Goal: Navigation & Orientation: Find specific page/section

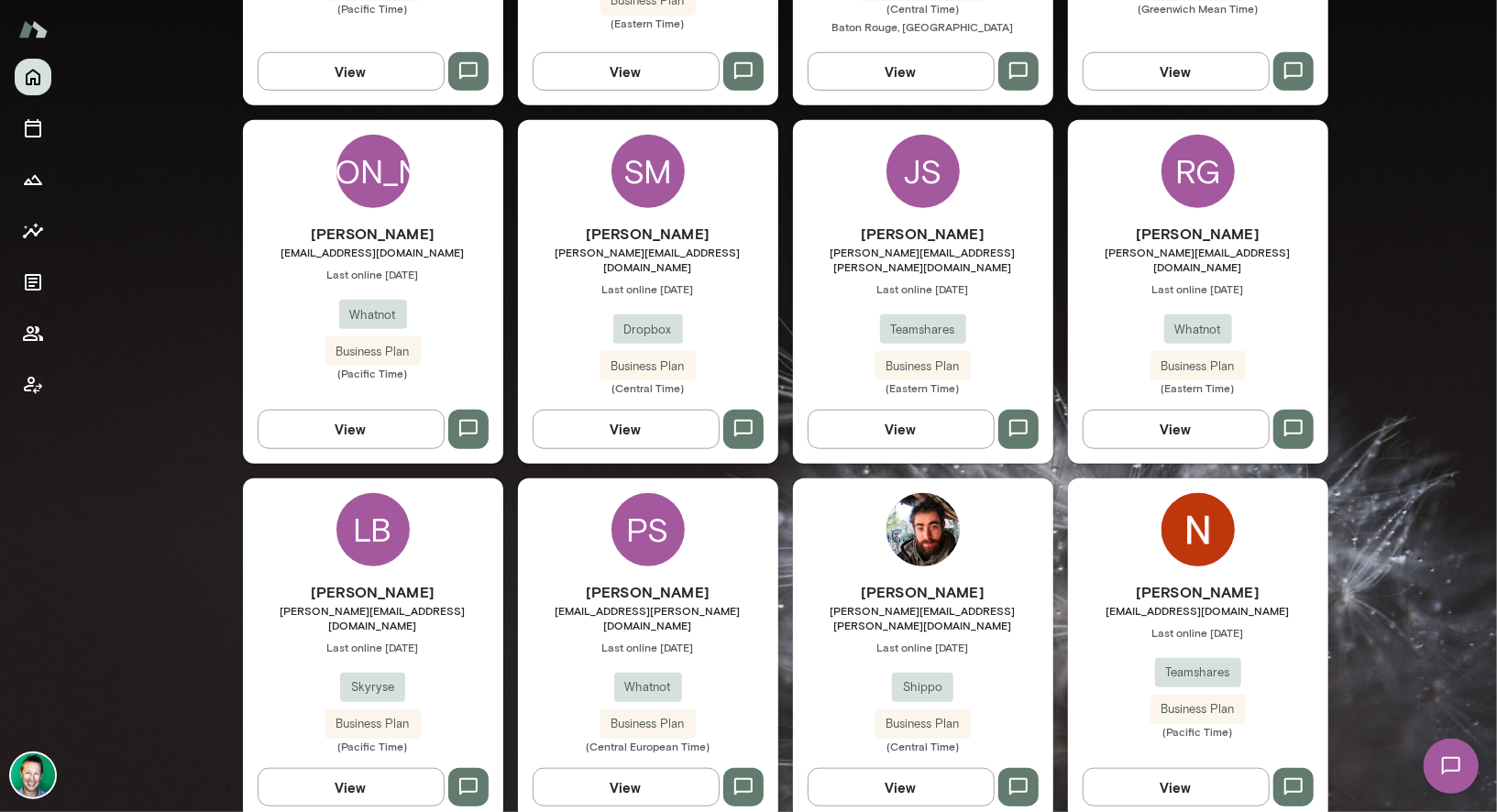
scroll to position [705, 0]
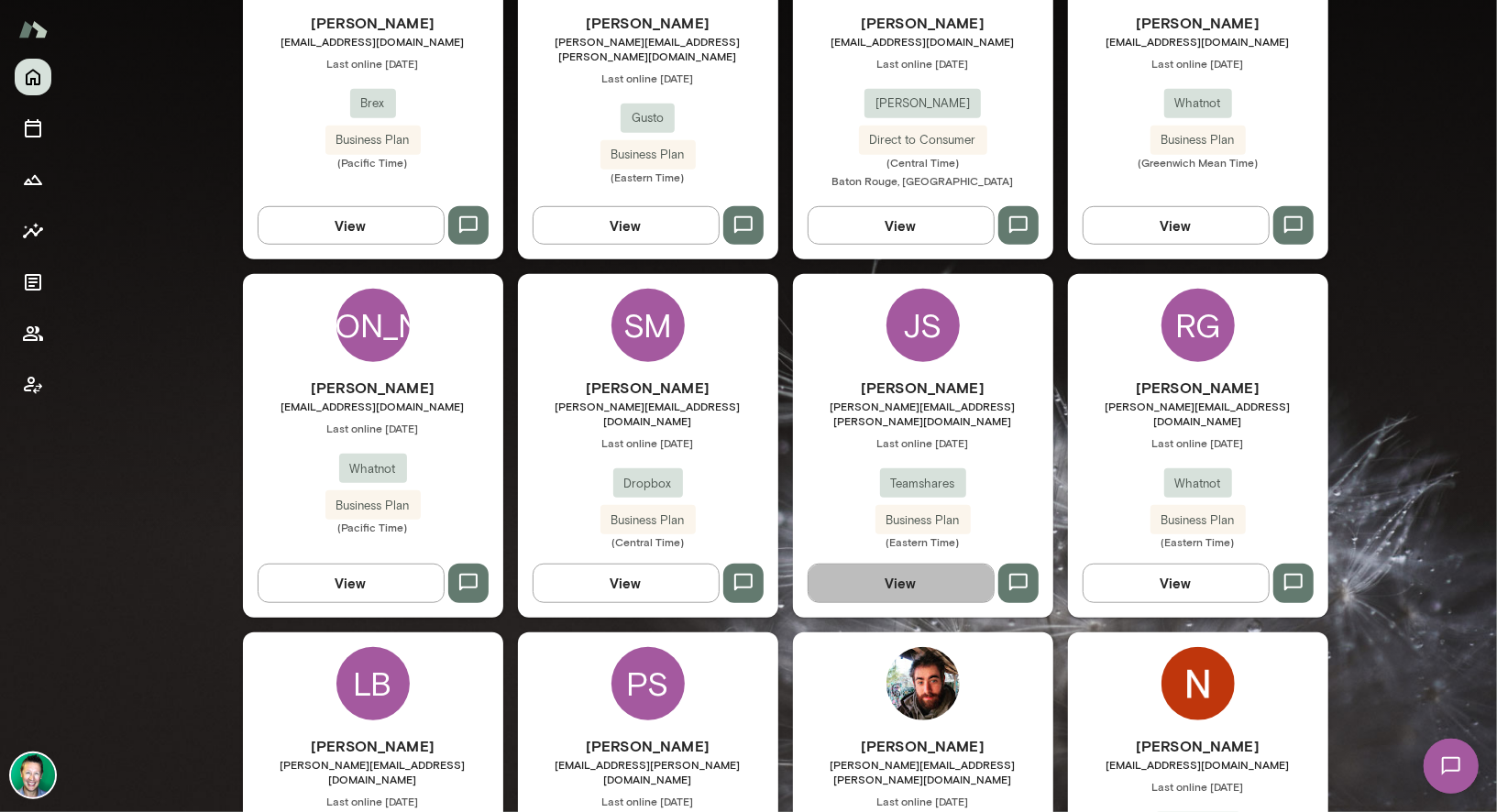
click at [910, 564] on button "View" at bounding box center [901, 582] width 187 height 38
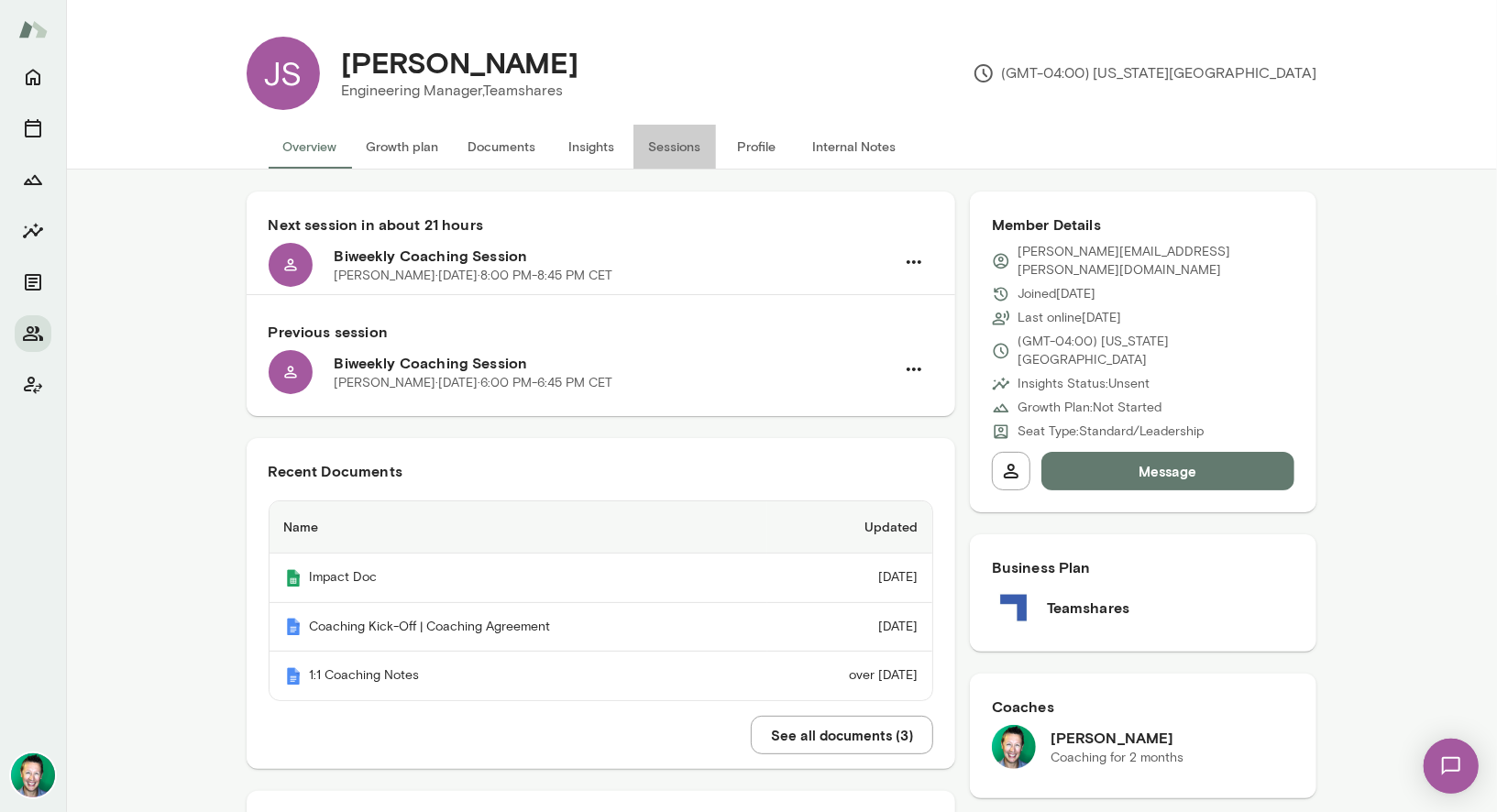
click at [659, 147] on button "Sessions" at bounding box center [675, 146] width 82 height 44
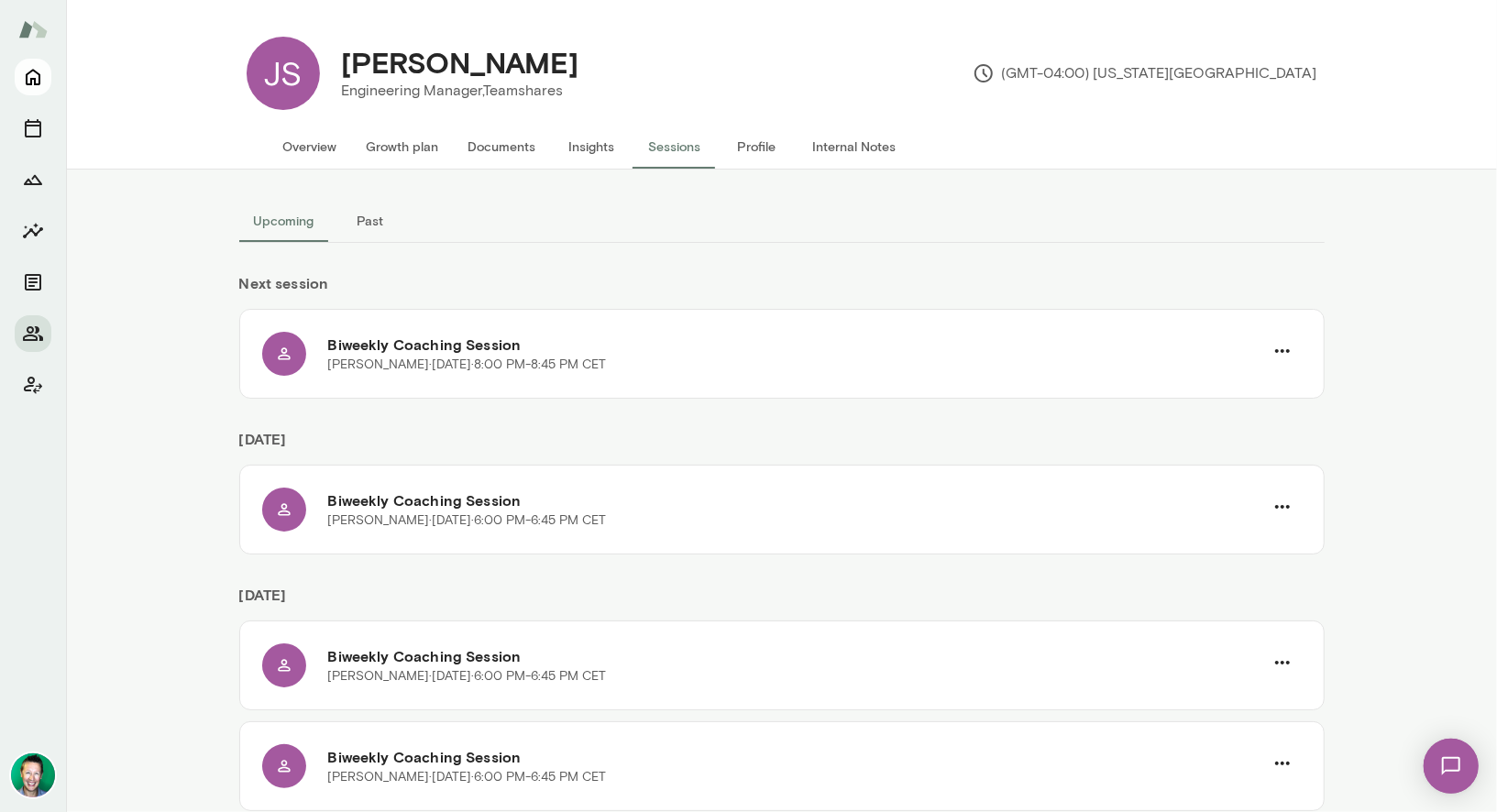
click at [25, 77] on icon "Home" at bounding box center [33, 78] width 15 height 17
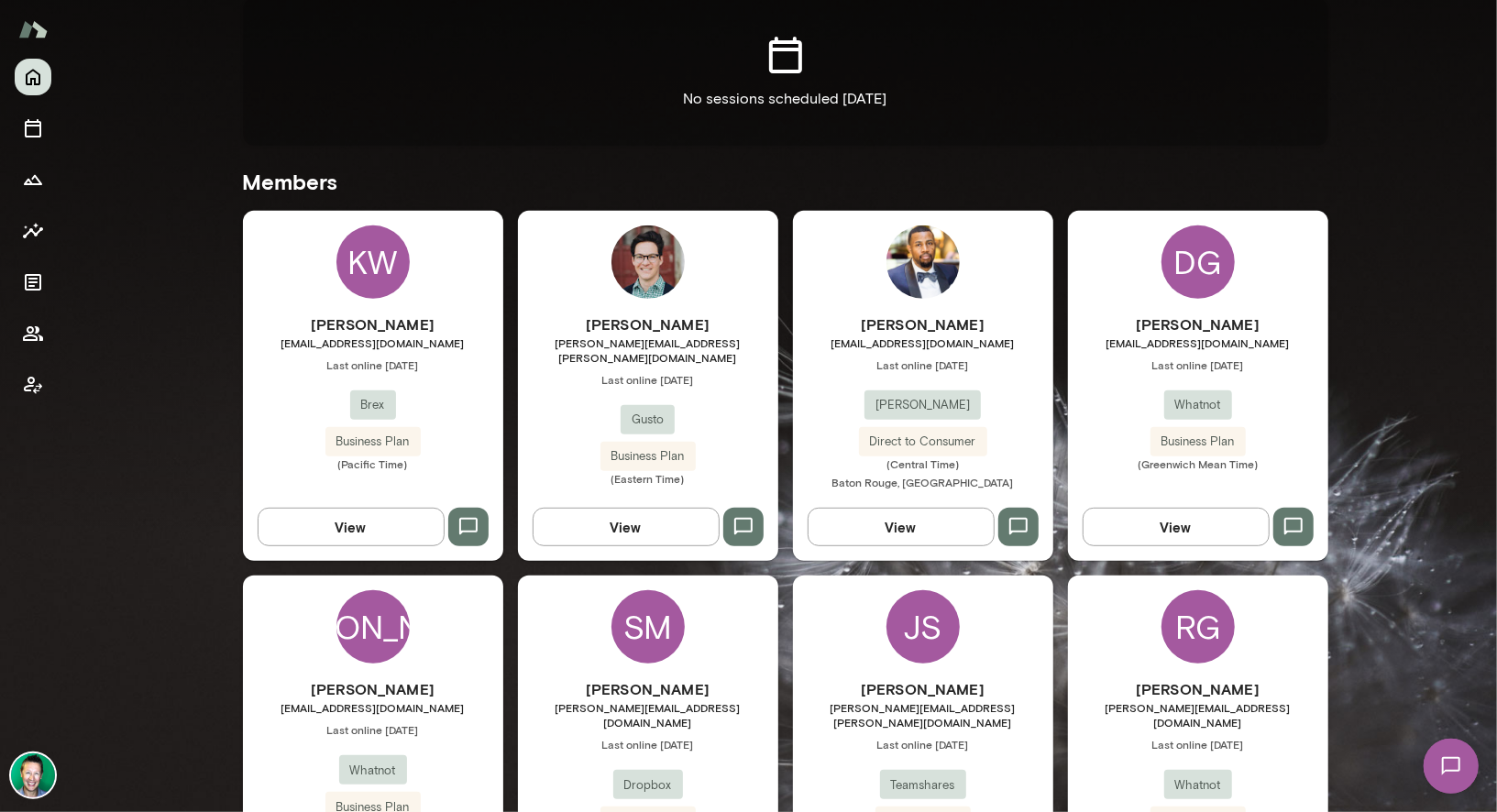
scroll to position [440, 0]
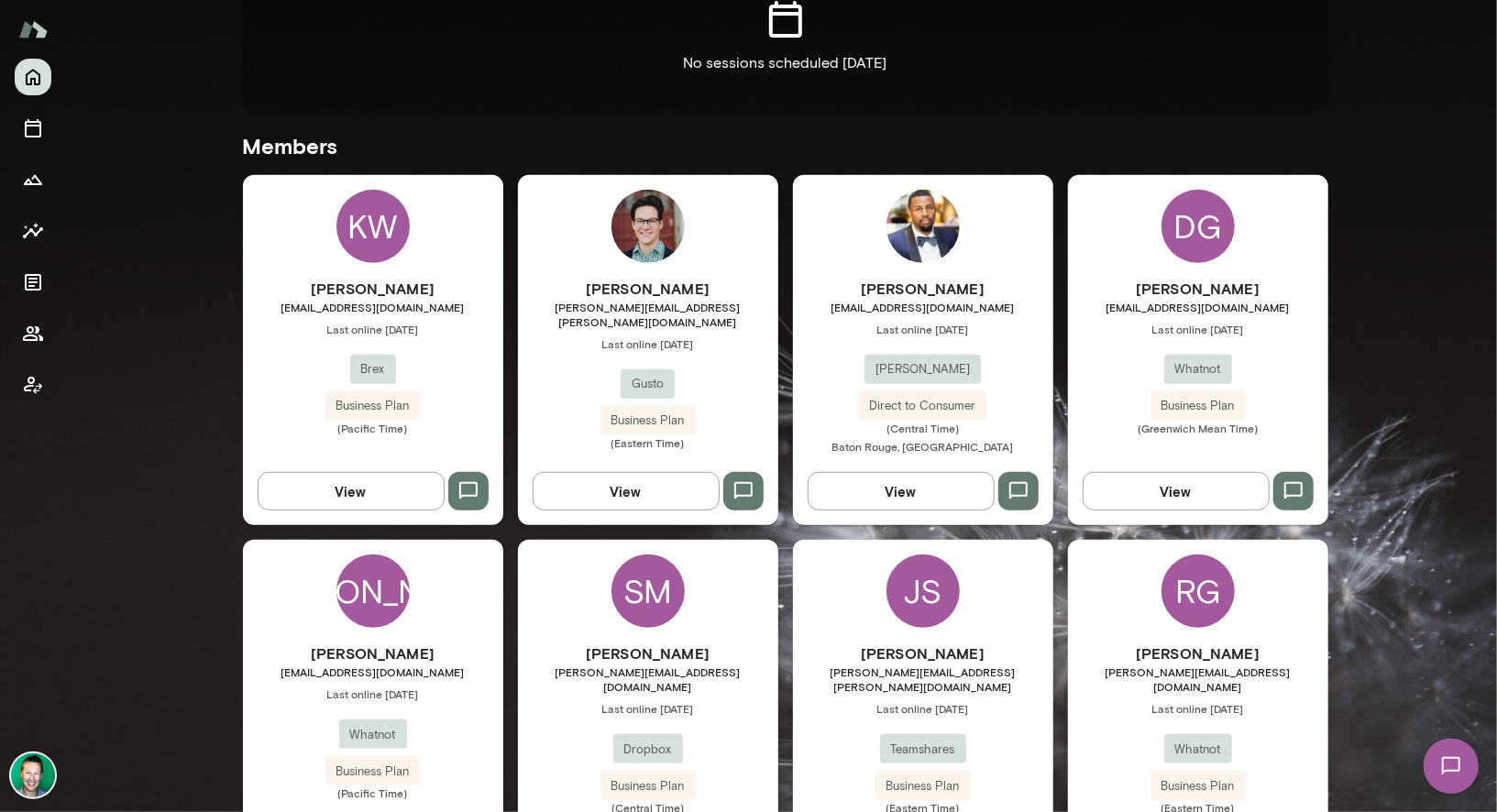
click at [1199, 492] on button "View" at bounding box center [1176, 491] width 187 height 38
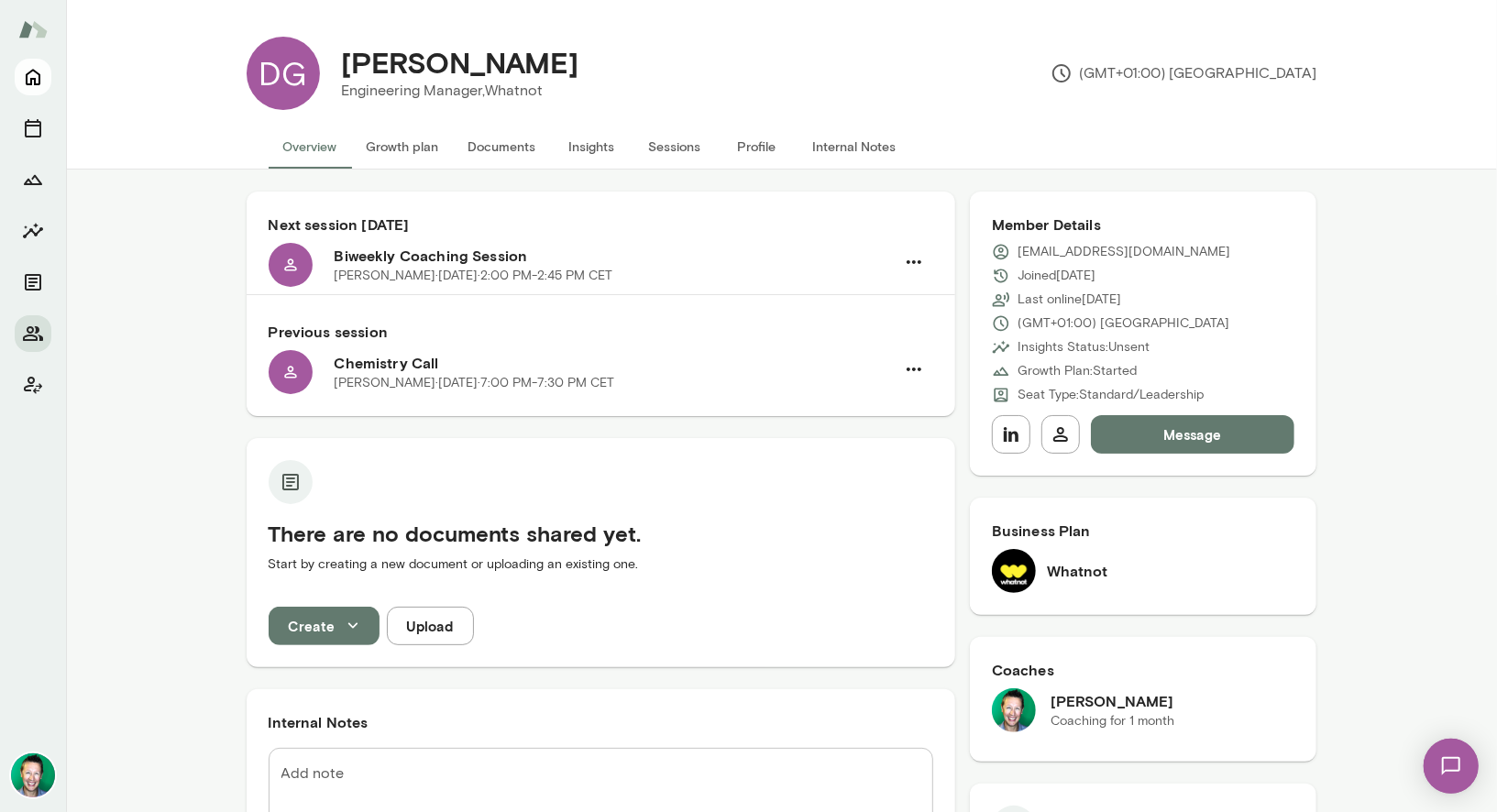
click at [38, 77] on icon "Home" at bounding box center [33, 78] width 15 height 17
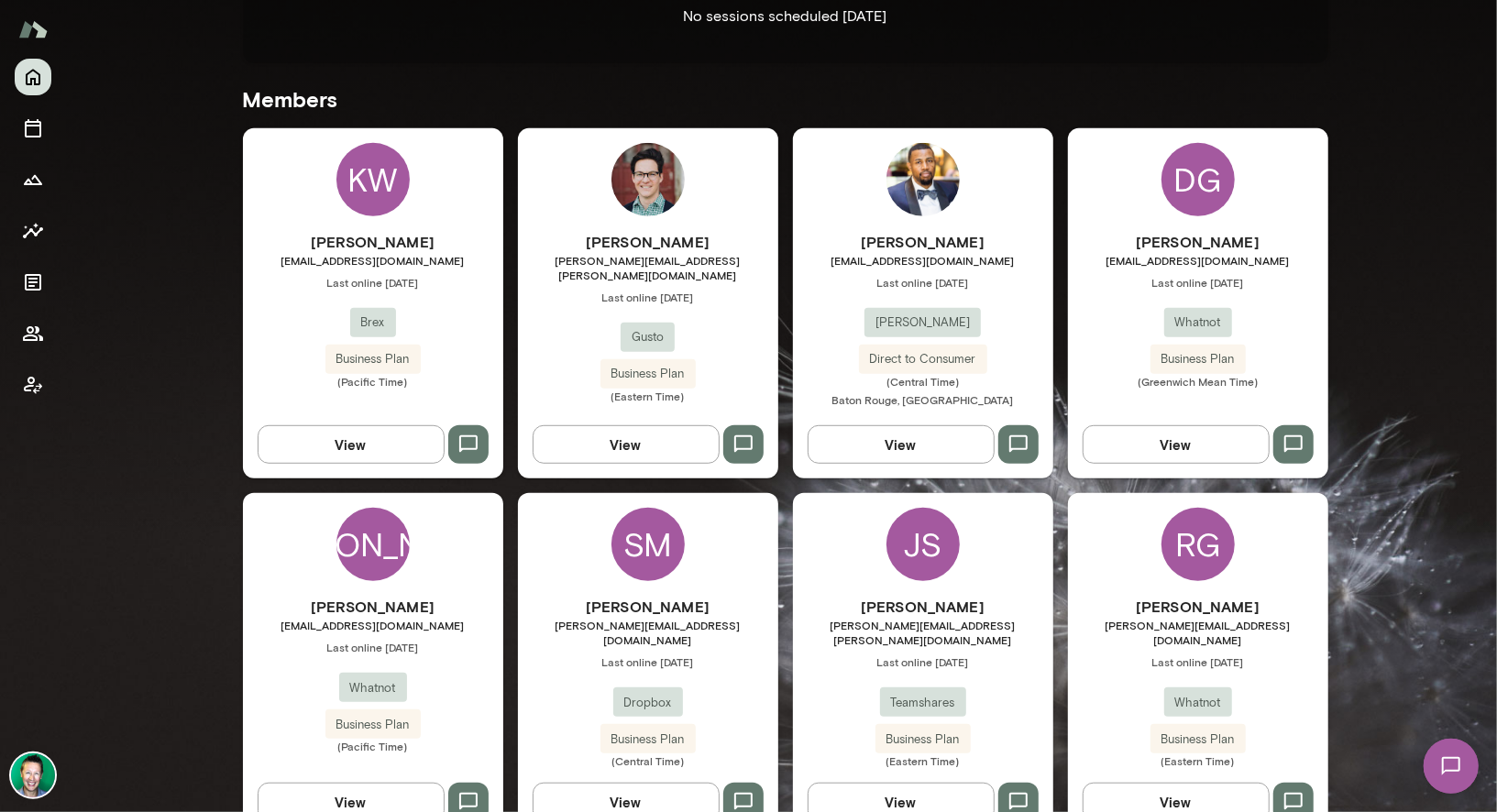
scroll to position [499, 0]
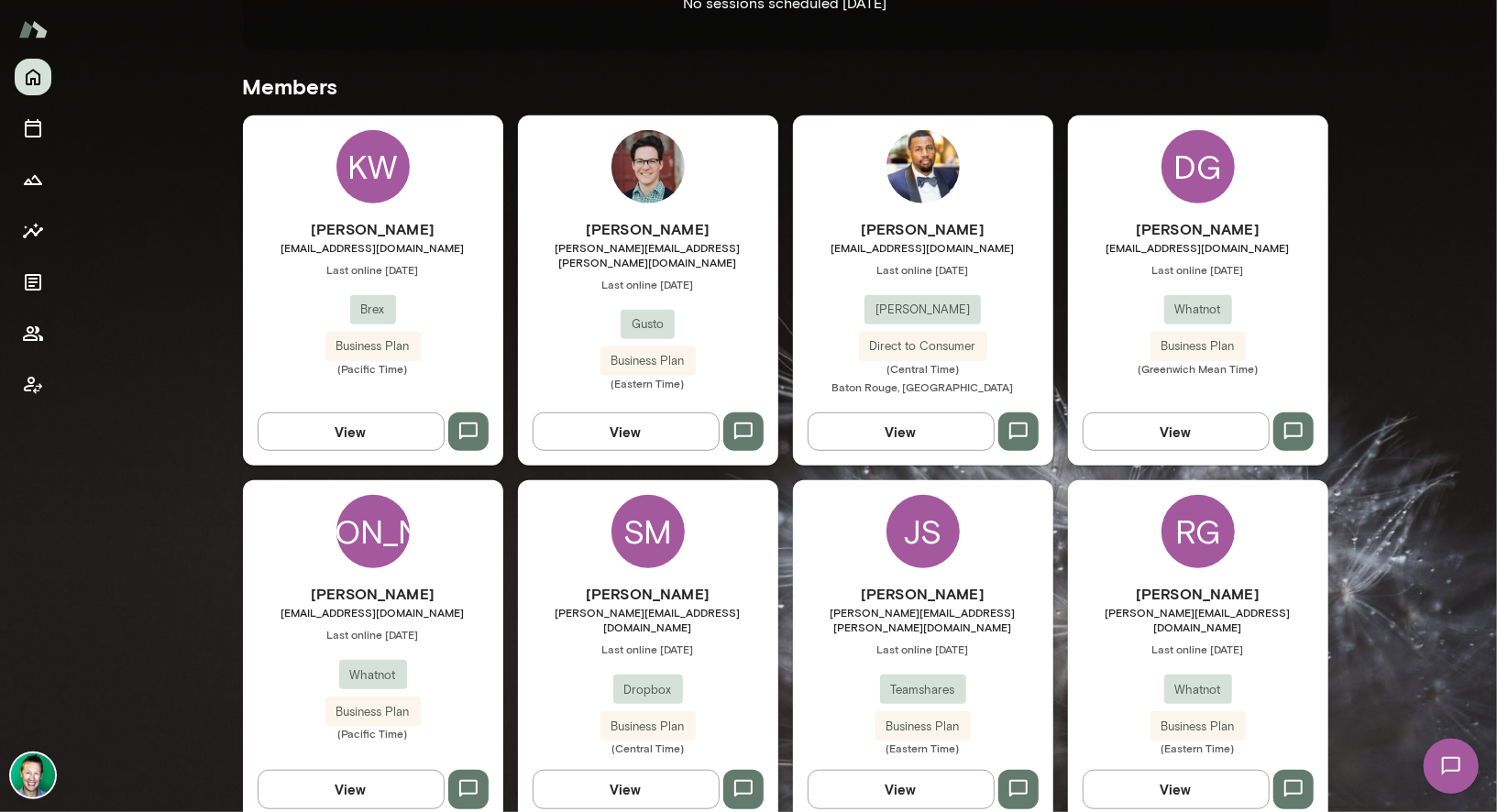
click at [363, 429] on button "View" at bounding box center [351, 431] width 187 height 38
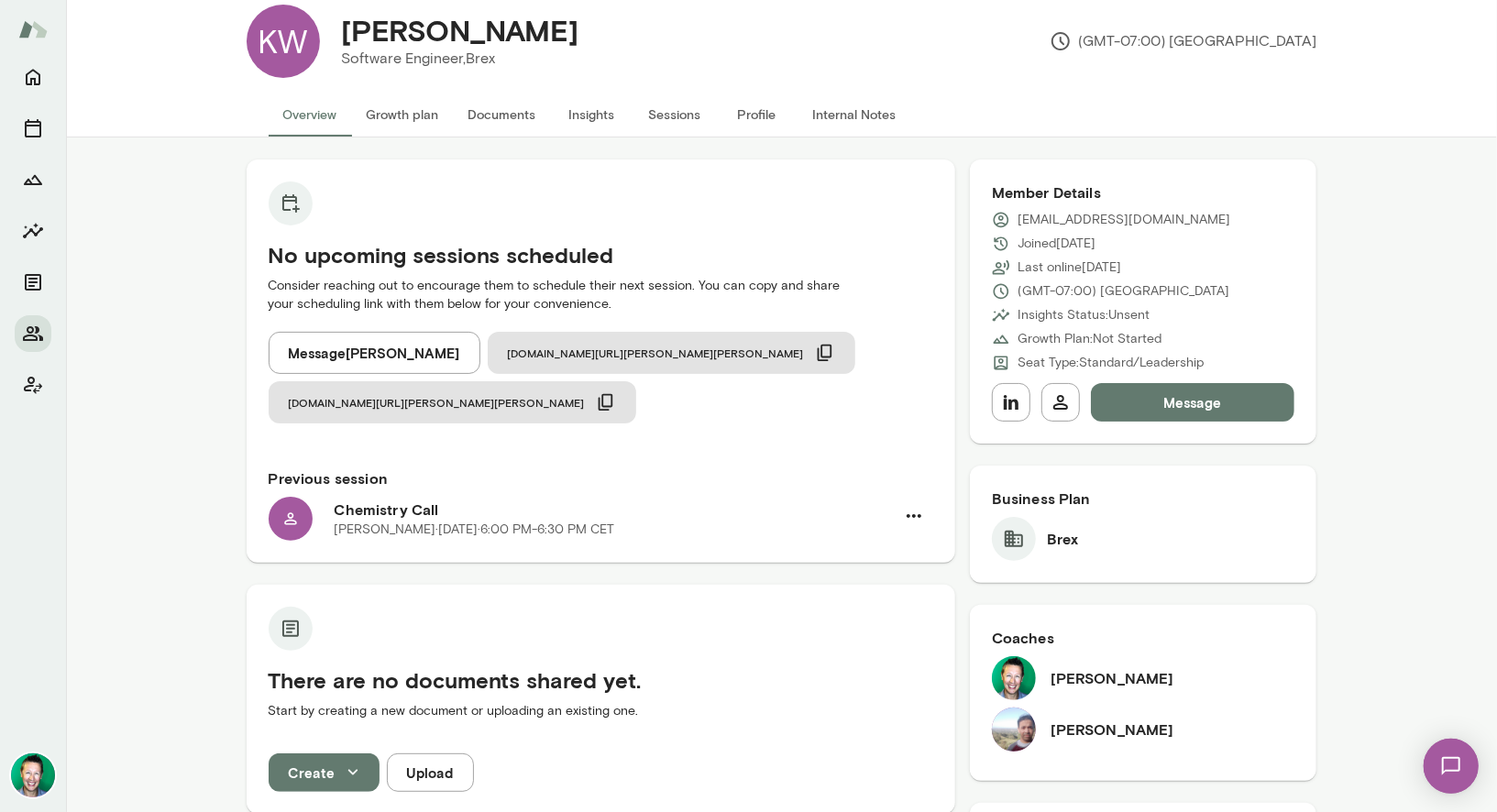
scroll to position [37, 0]
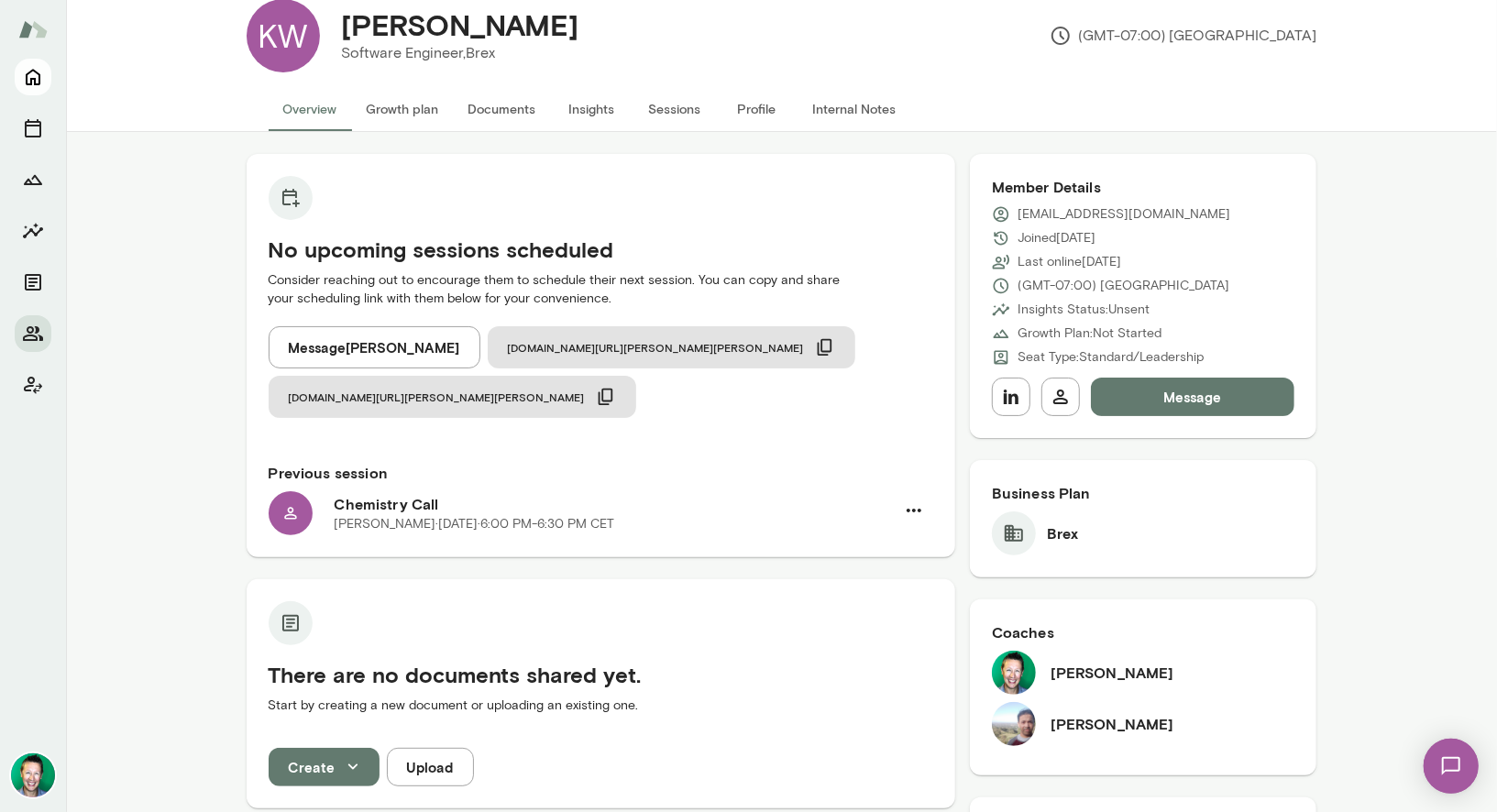
click at [37, 73] on icon "Home" at bounding box center [33, 78] width 15 height 17
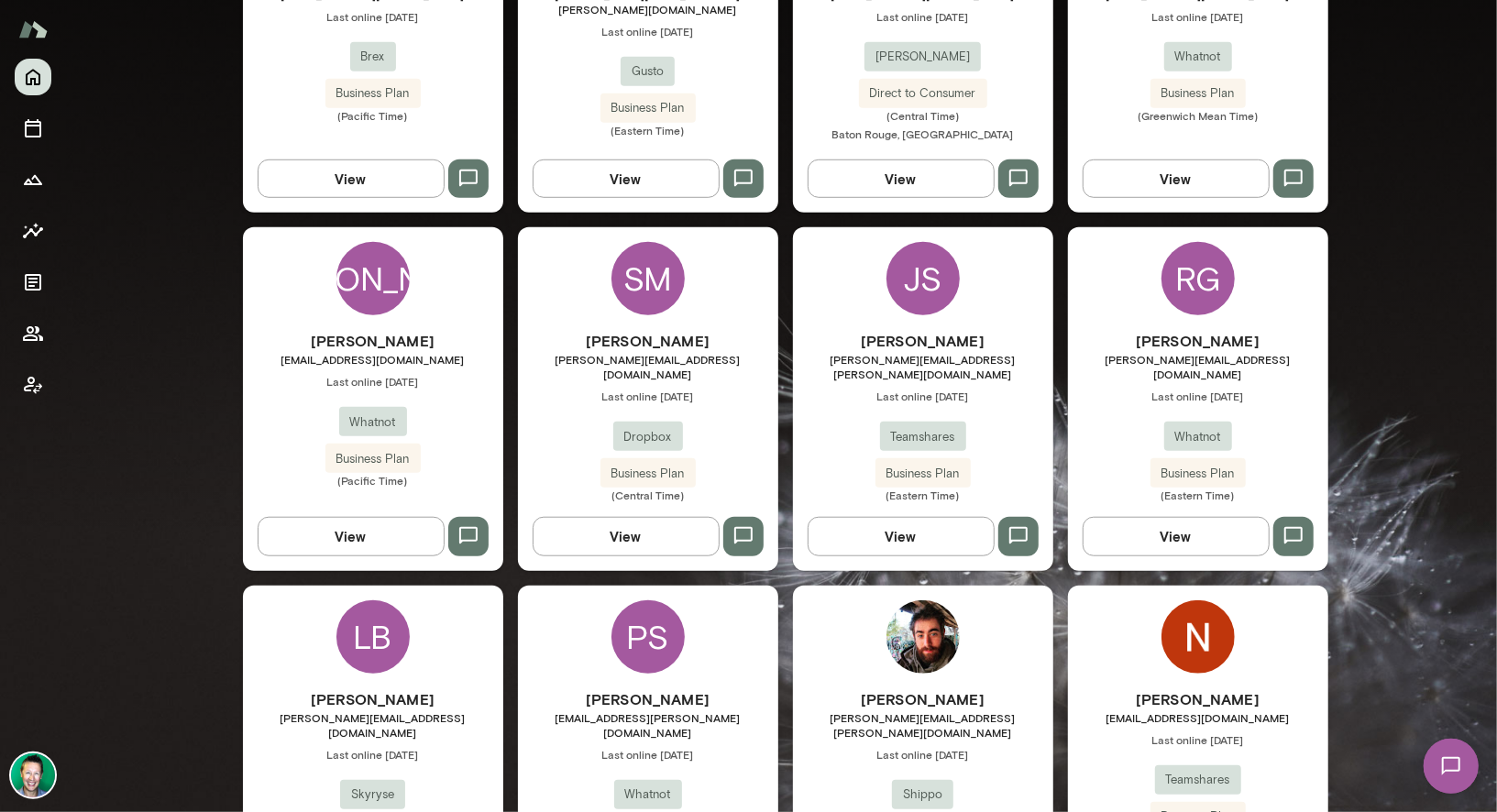
scroll to position [812, 0]
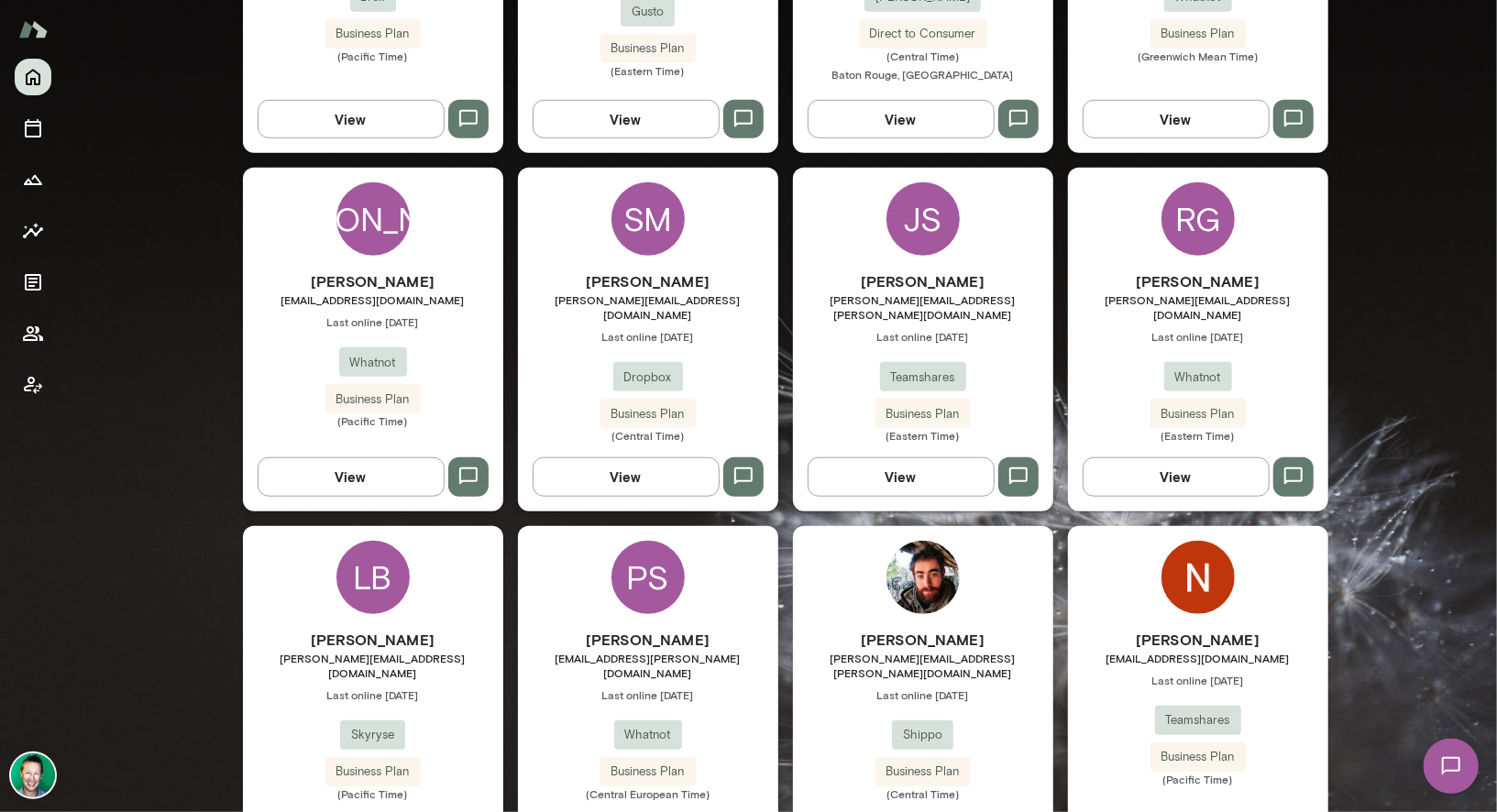
click at [367, 462] on button "View" at bounding box center [351, 476] width 187 height 38
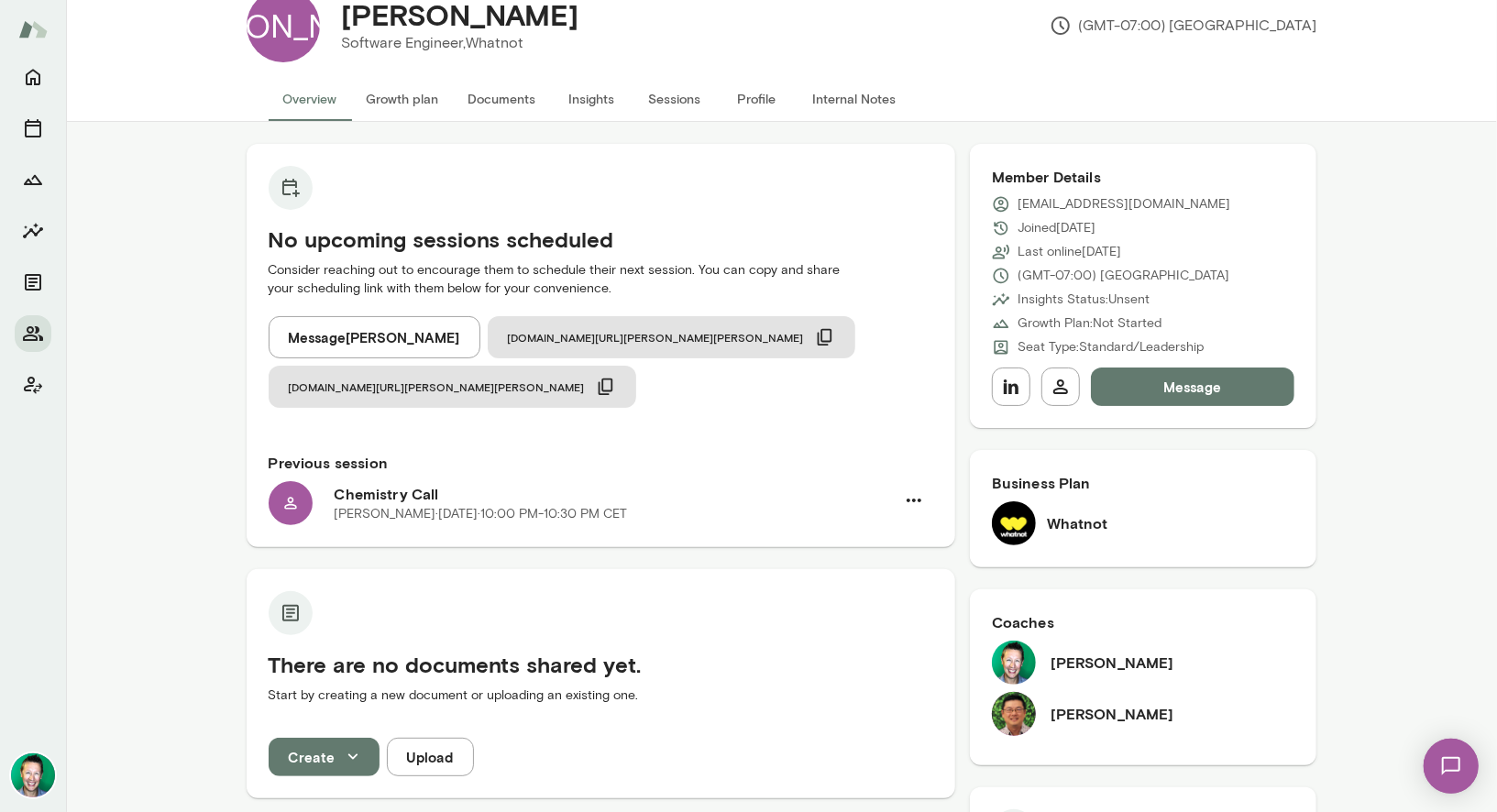
scroll to position [49, 0]
click at [39, 76] on icon "Home" at bounding box center [33, 78] width 15 height 17
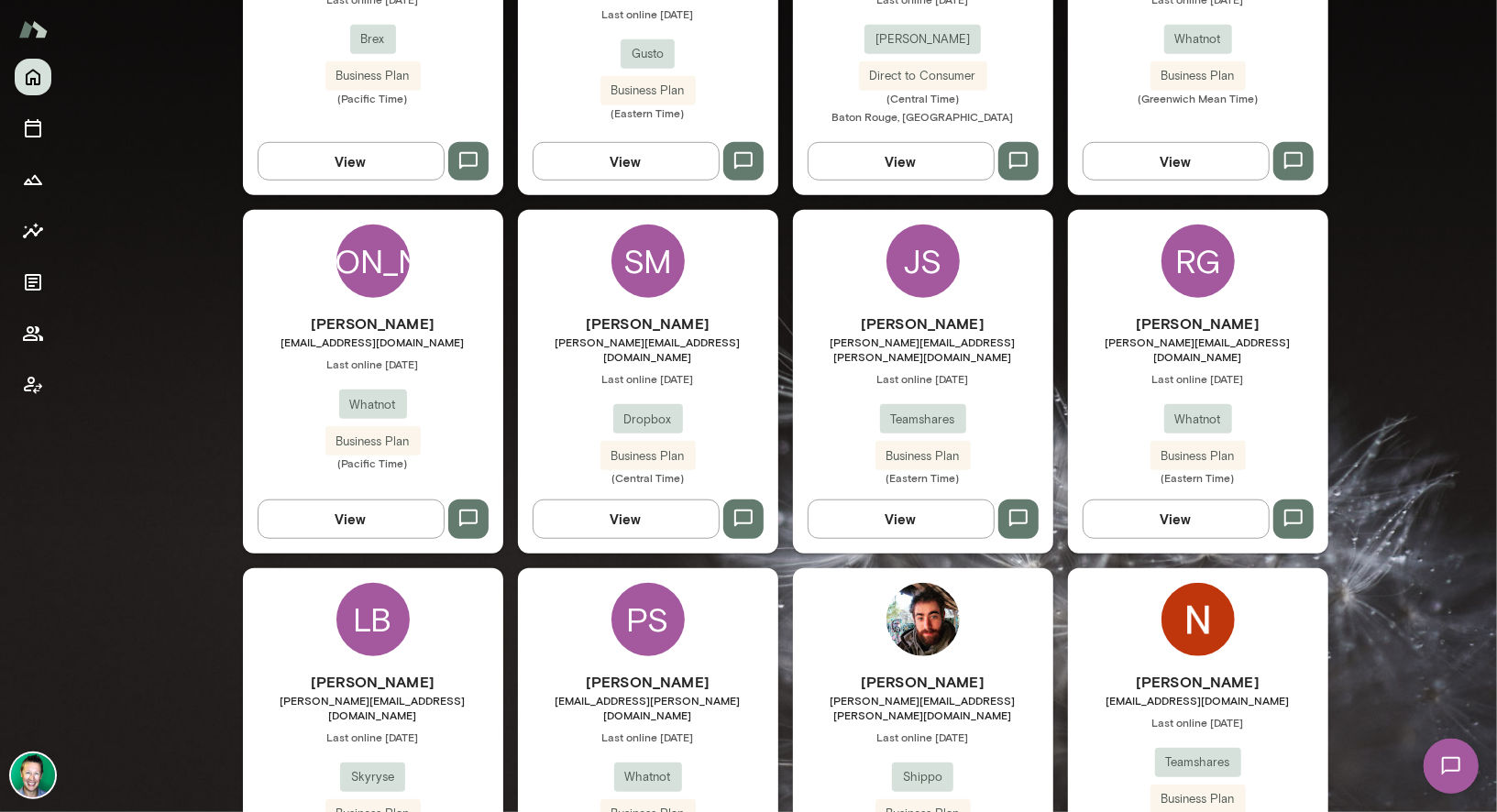
scroll to position [780, 0]
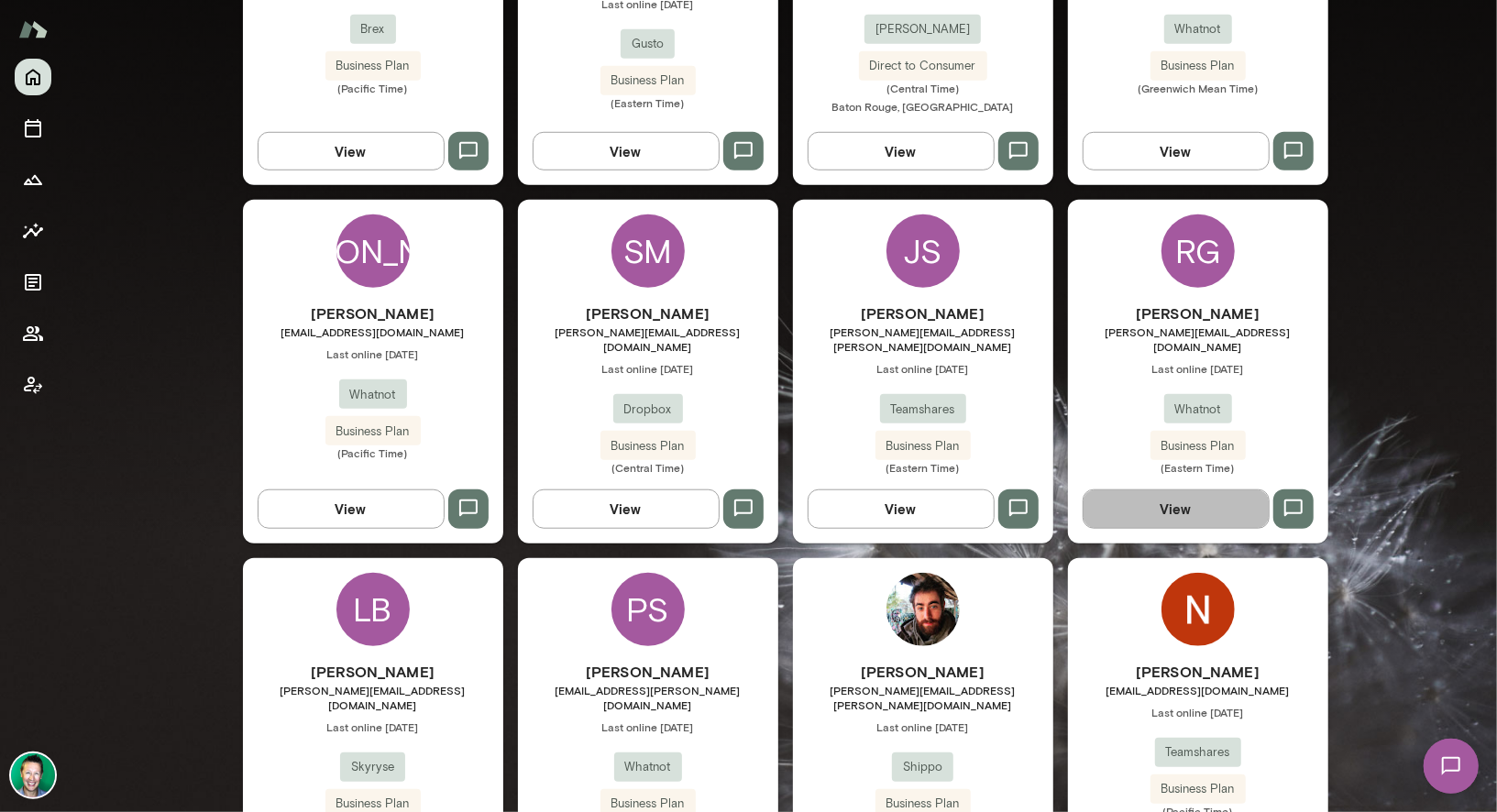
click at [1199, 496] on button "View" at bounding box center [1176, 508] width 187 height 38
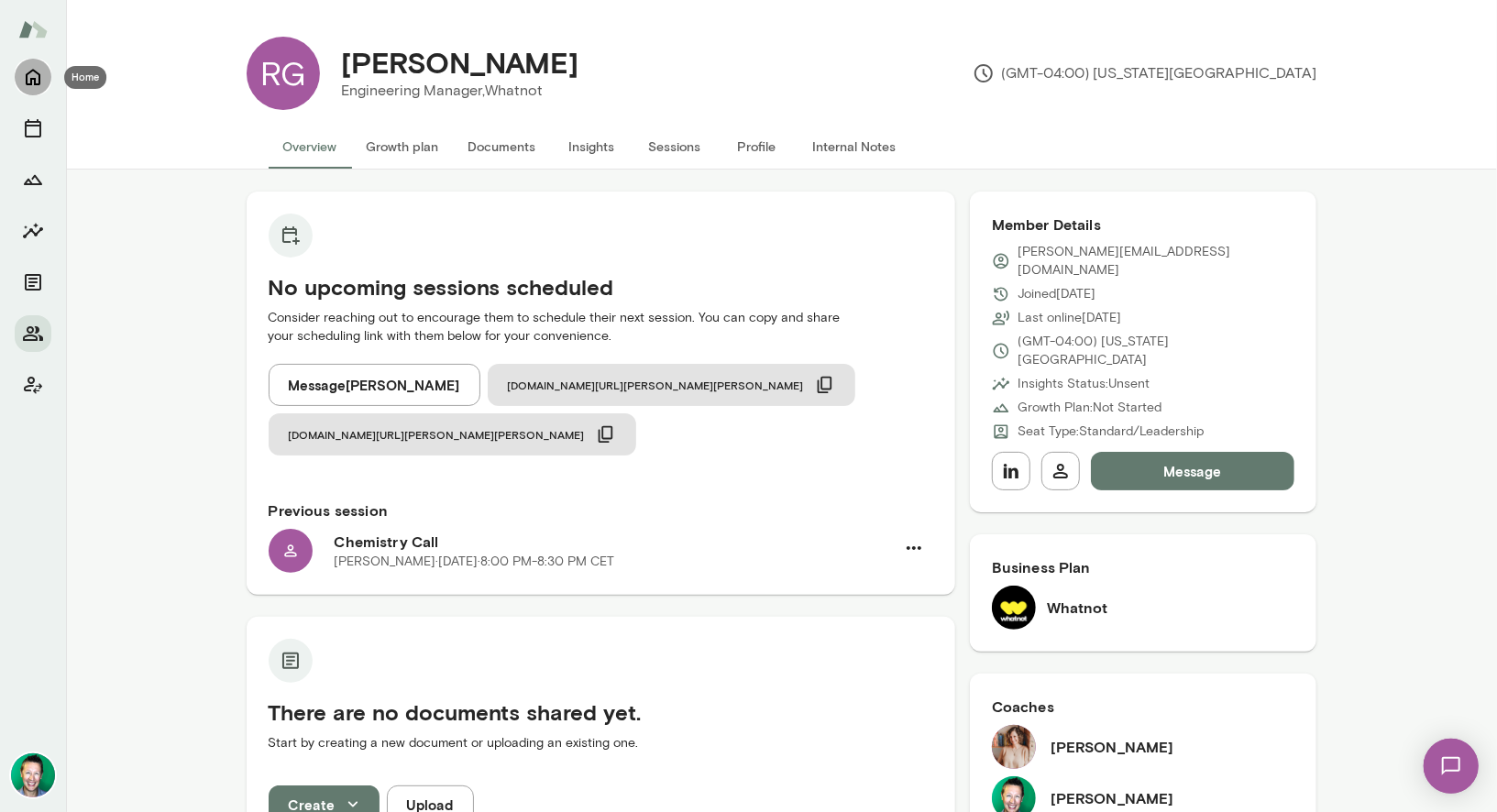
click at [39, 86] on icon "Home" at bounding box center [34, 78] width 22 height 22
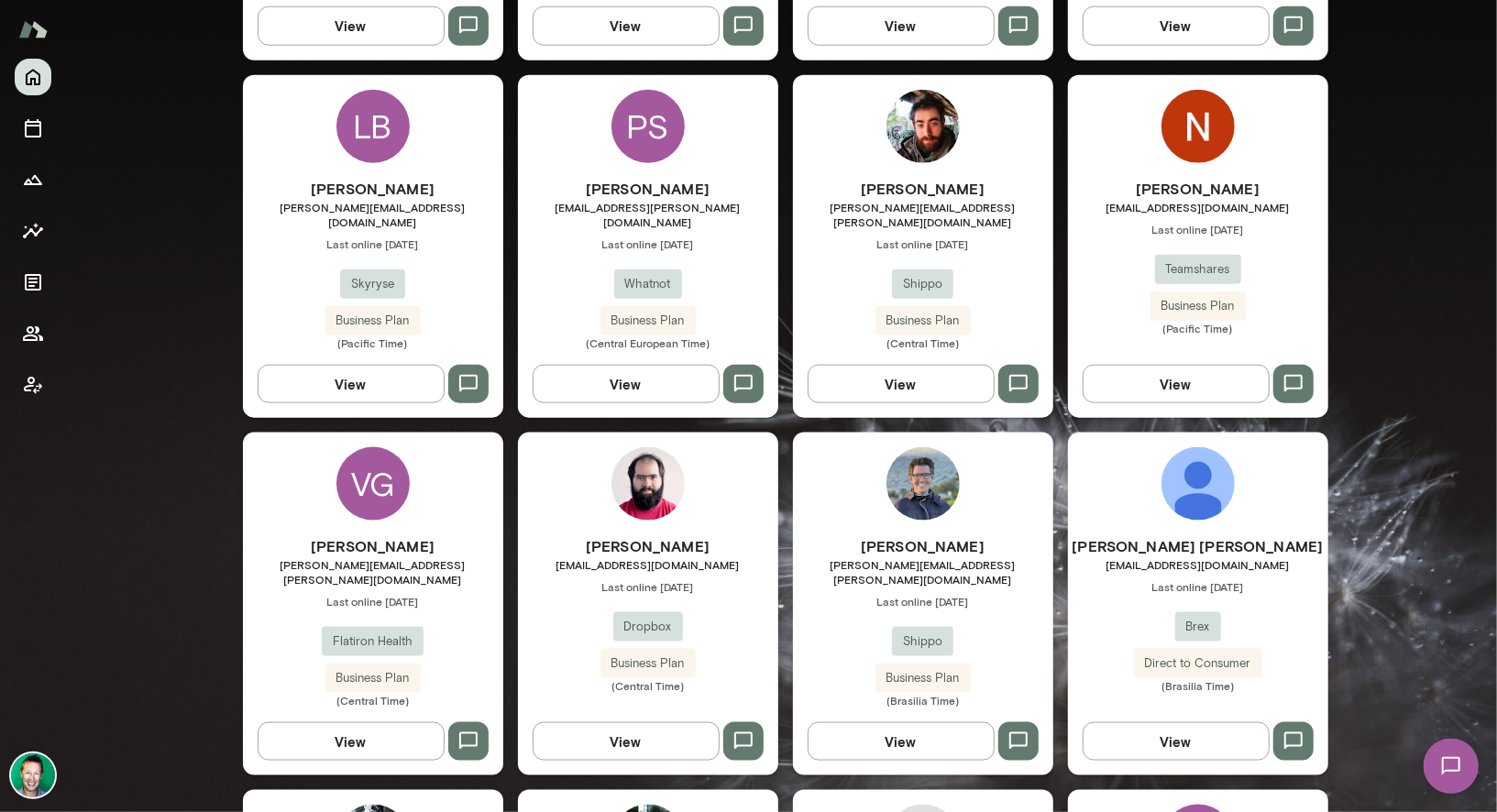
scroll to position [1275, 0]
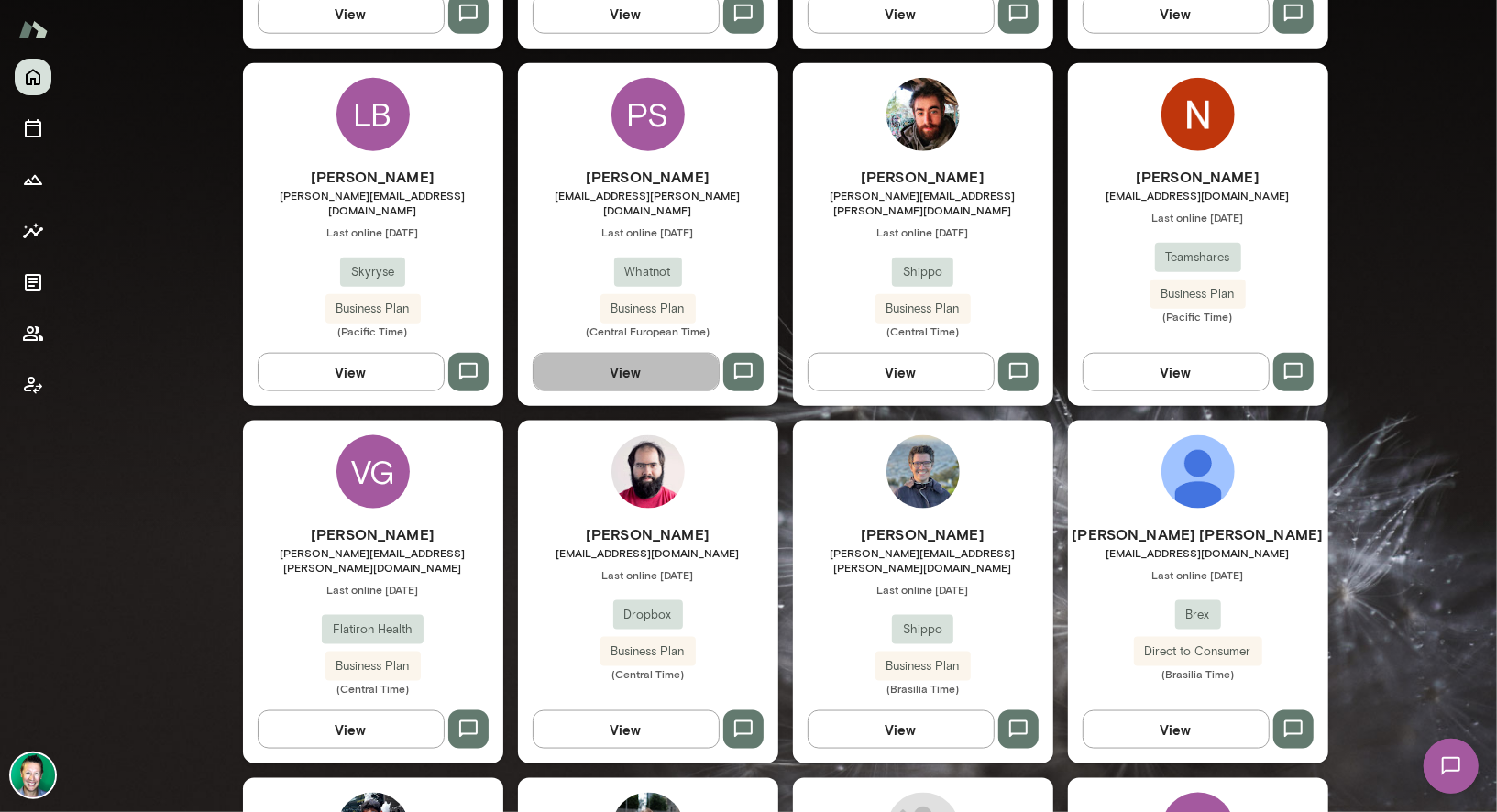
click at [591, 353] on button "View" at bounding box center [626, 372] width 187 height 38
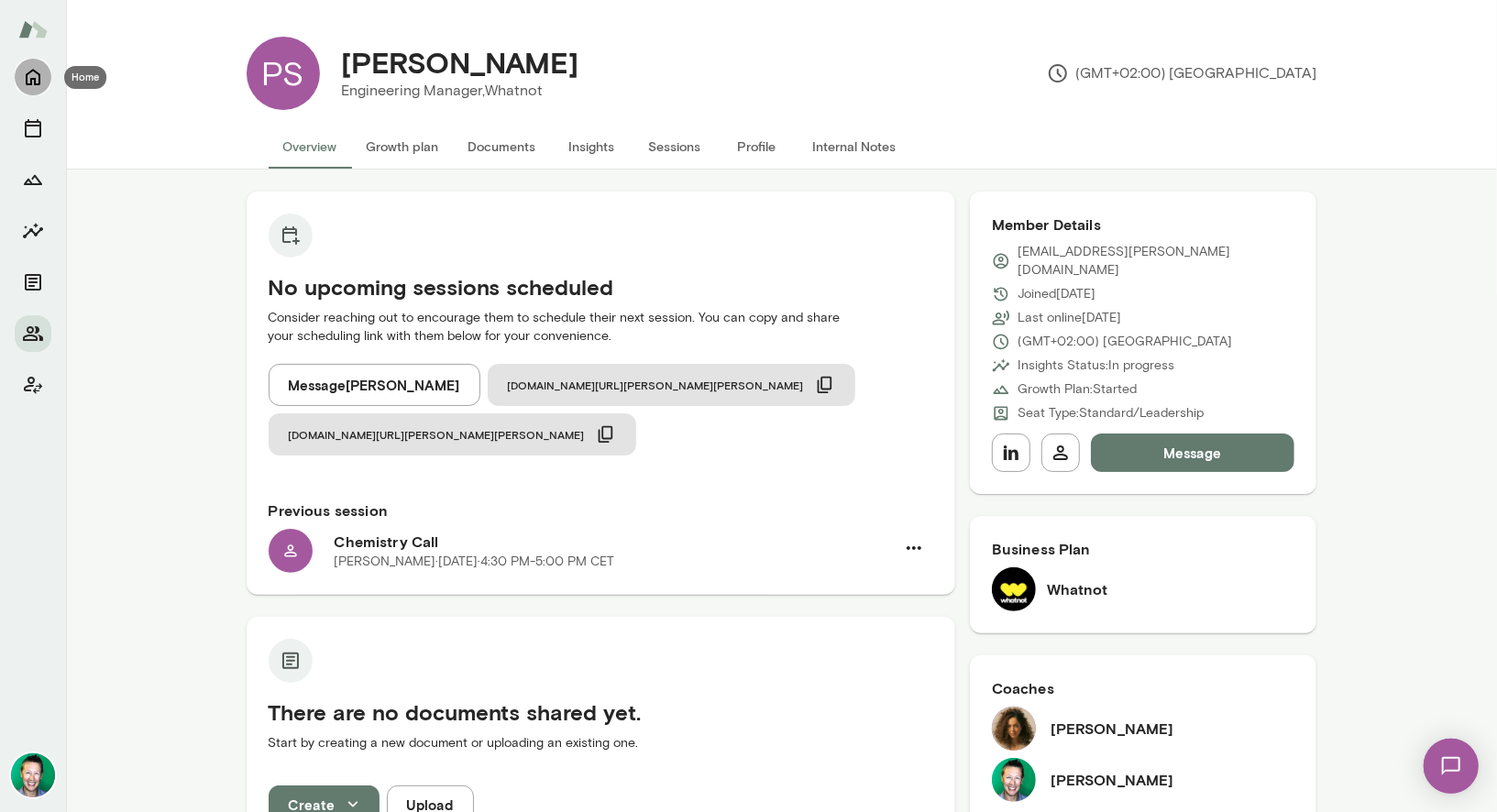
click at [31, 73] on icon "Home" at bounding box center [34, 78] width 22 height 22
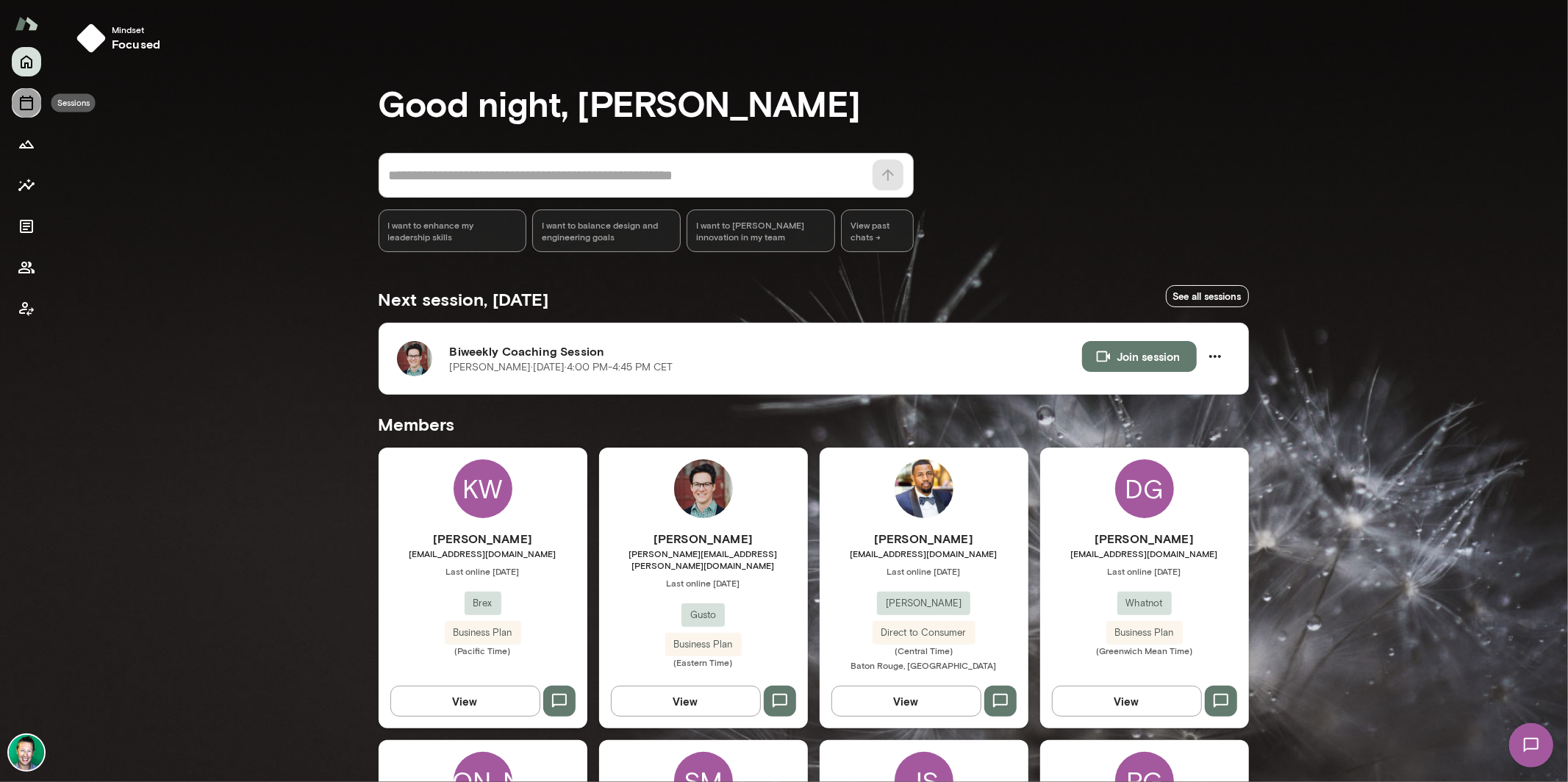
click at [36, 112] on button "Sessions" at bounding box center [26, 103] width 29 height 29
